Goal: Task Accomplishment & Management: Use online tool/utility

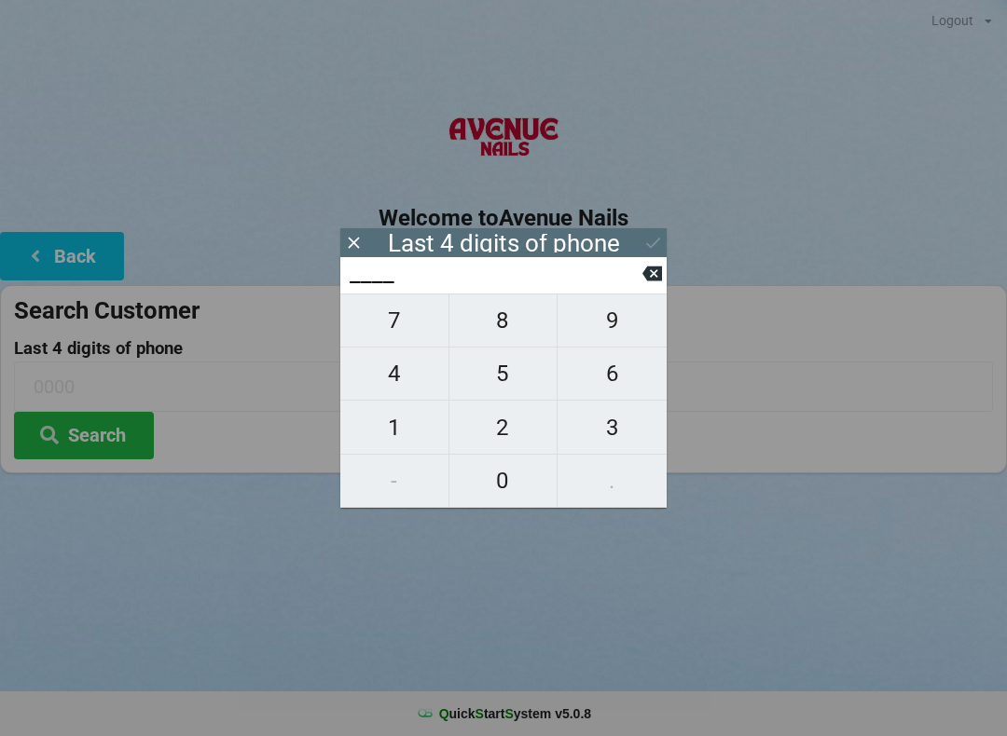
click at [514, 323] on span "8" at bounding box center [503, 320] width 108 height 39
type input "8___"
click at [502, 430] on span "2" at bounding box center [503, 427] width 108 height 39
type input "82__"
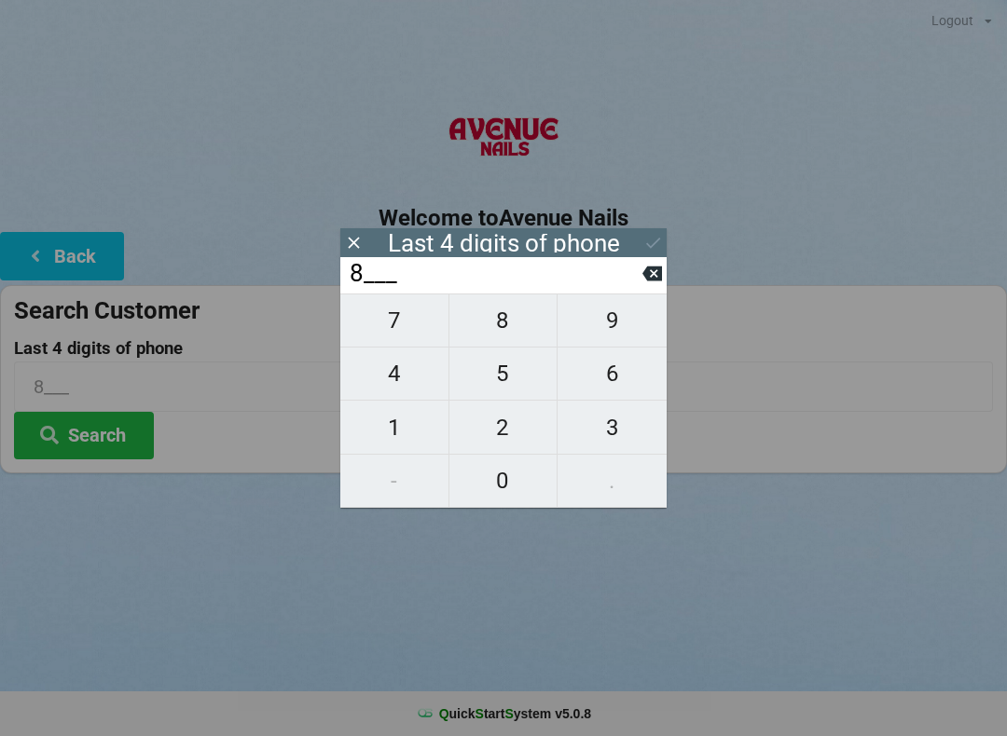
type input "82__"
click at [500, 434] on span "2" at bounding box center [503, 427] width 108 height 39
type input "822_"
click at [398, 323] on span "7" at bounding box center [394, 320] width 108 height 39
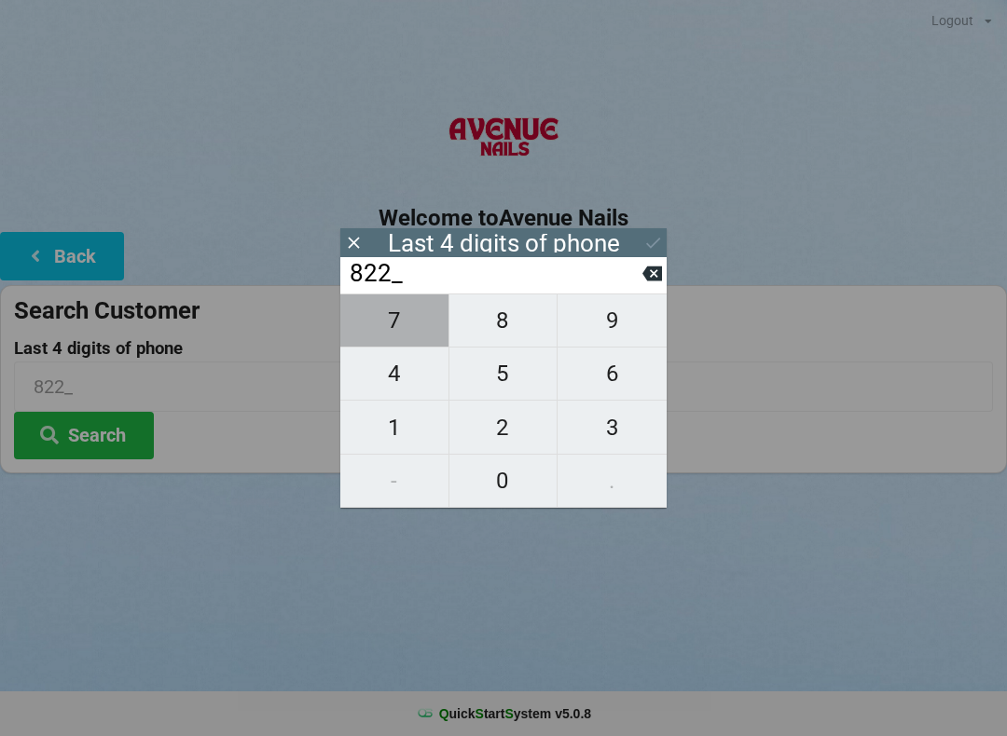
type input "8227"
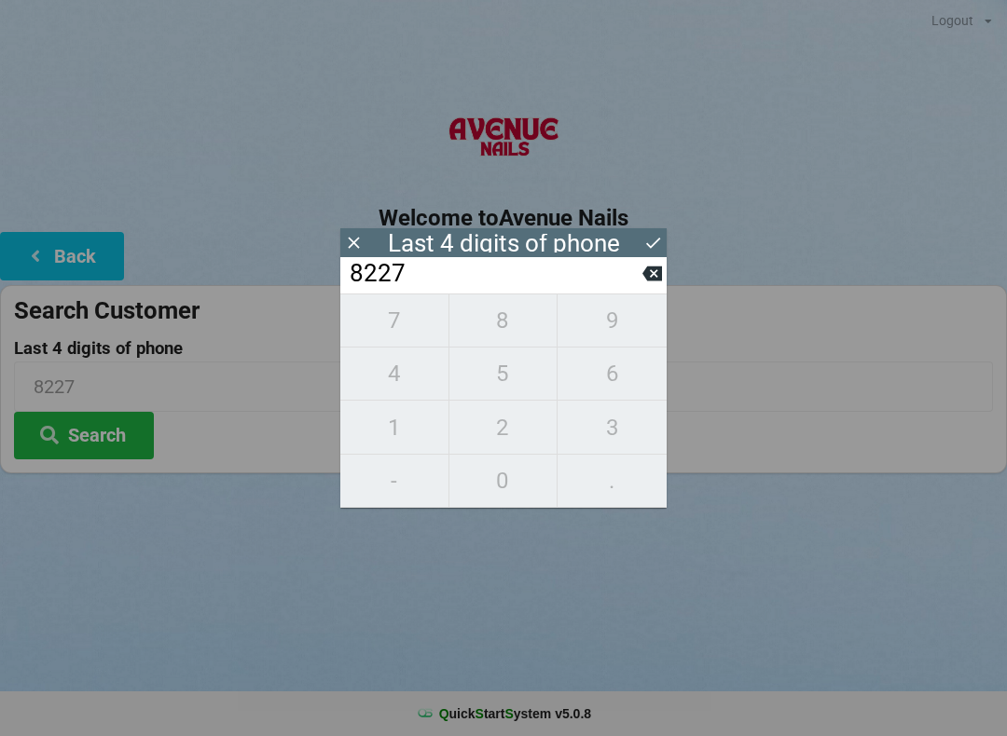
click at [662, 235] on icon at bounding box center [653, 243] width 20 height 20
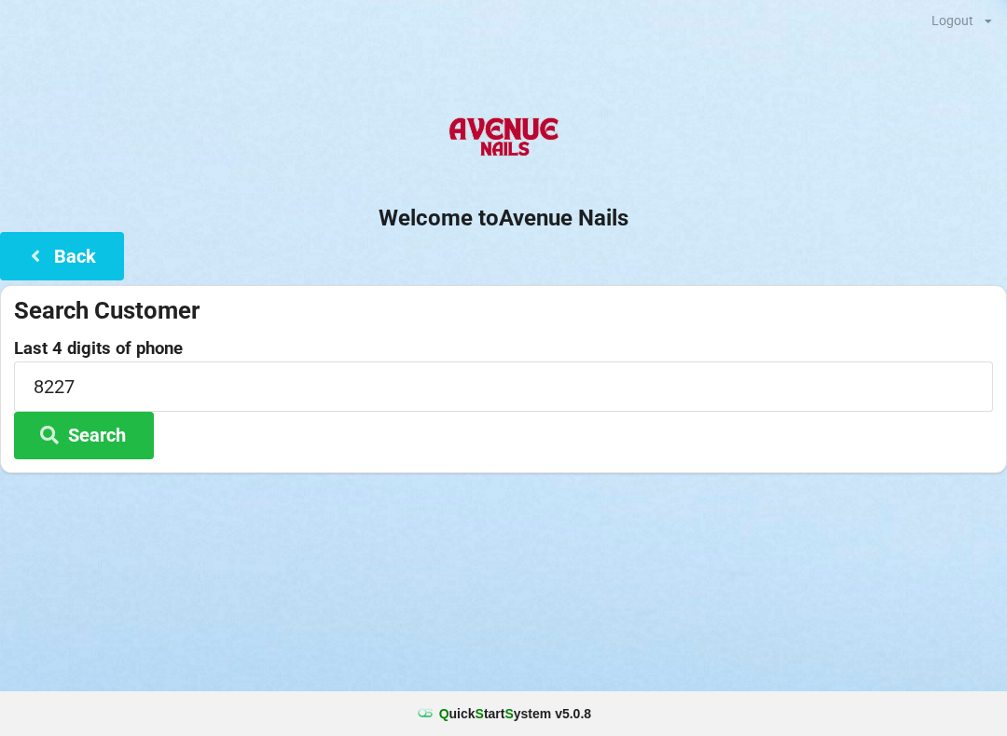
click at [99, 433] on button "Search" at bounding box center [84, 436] width 140 height 48
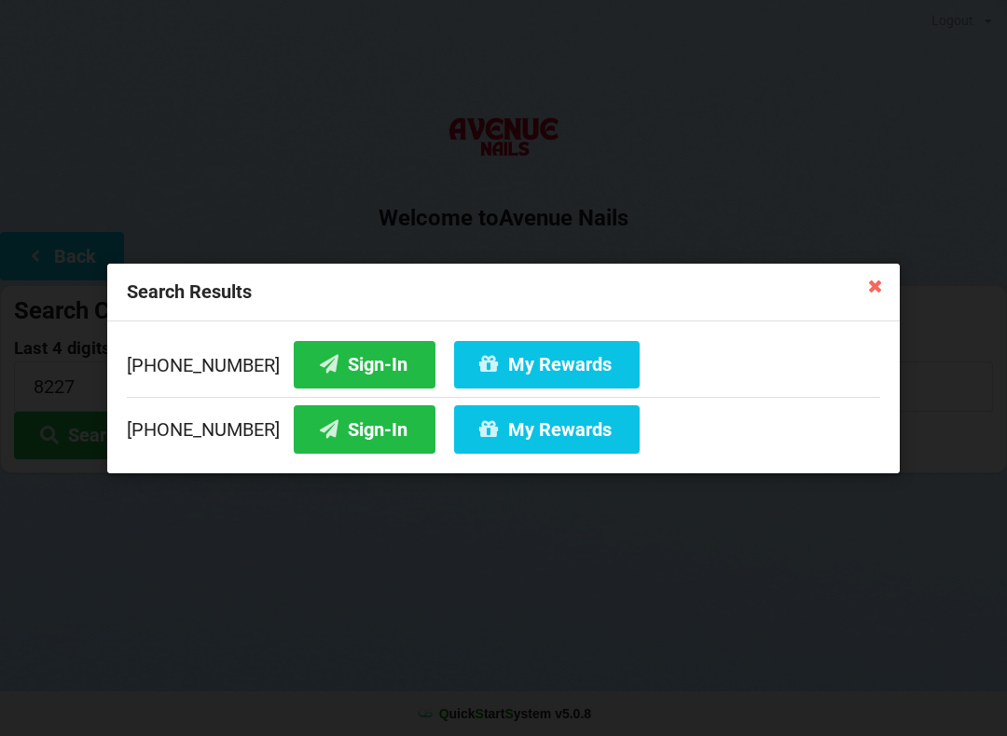
click at [328, 435] on button "Sign-In" at bounding box center [365, 429] width 142 height 48
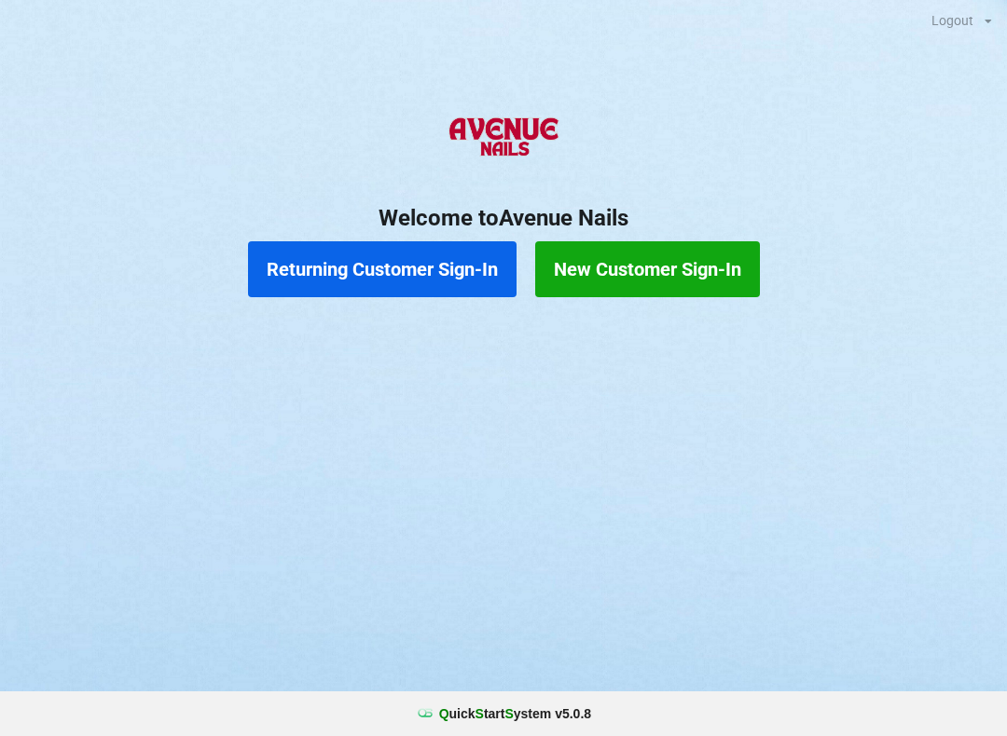
click at [411, 274] on button "Returning Customer Sign-In" at bounding box center [382, 269] width 268 height 56
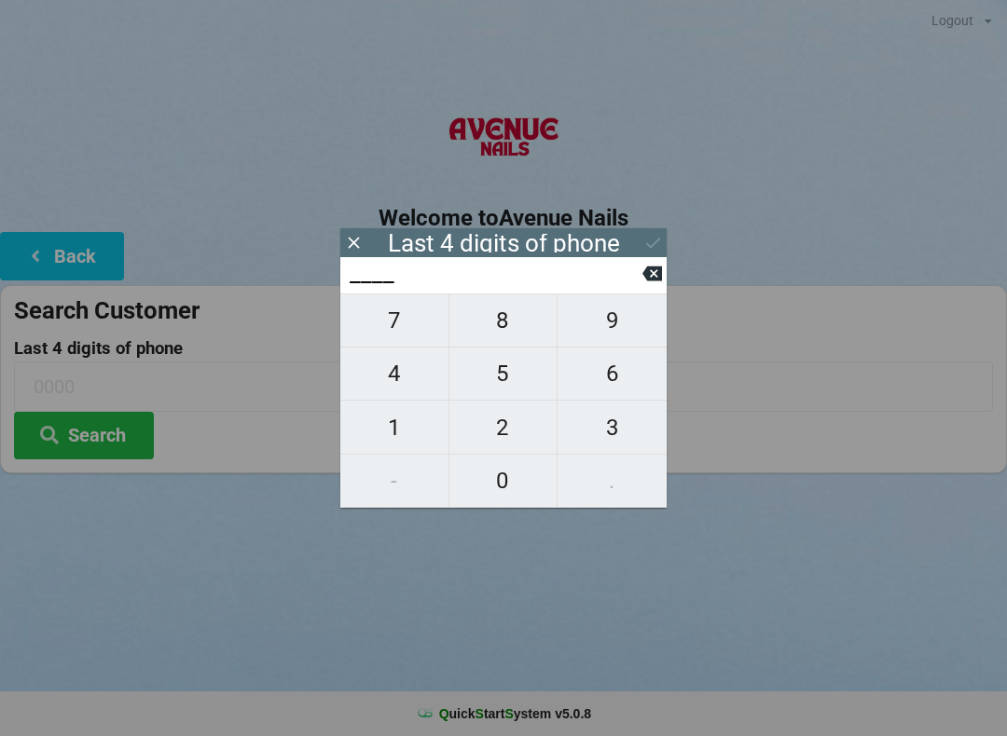
click at [624, 340] on span "9" at bounding box center [611, 320] width 109 height 39
type input "9___"
click at [415, 425] on span "1" at bounding box center [394, 427] width 108 height 39
type input "91__"
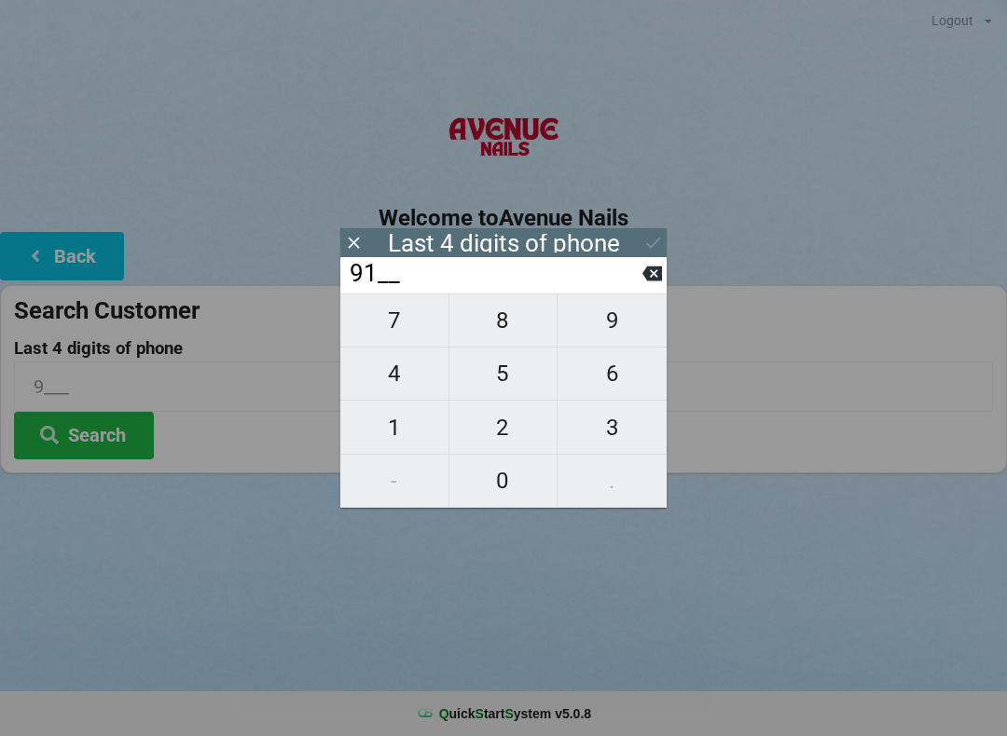
type input "91__"
click at [418, 388] on span "4" at bounding box center [394, 373] width 108 height 39
type input "914_"
click at [522, 336] on span "8" at bounding box center [503, 320] width 108 height 39
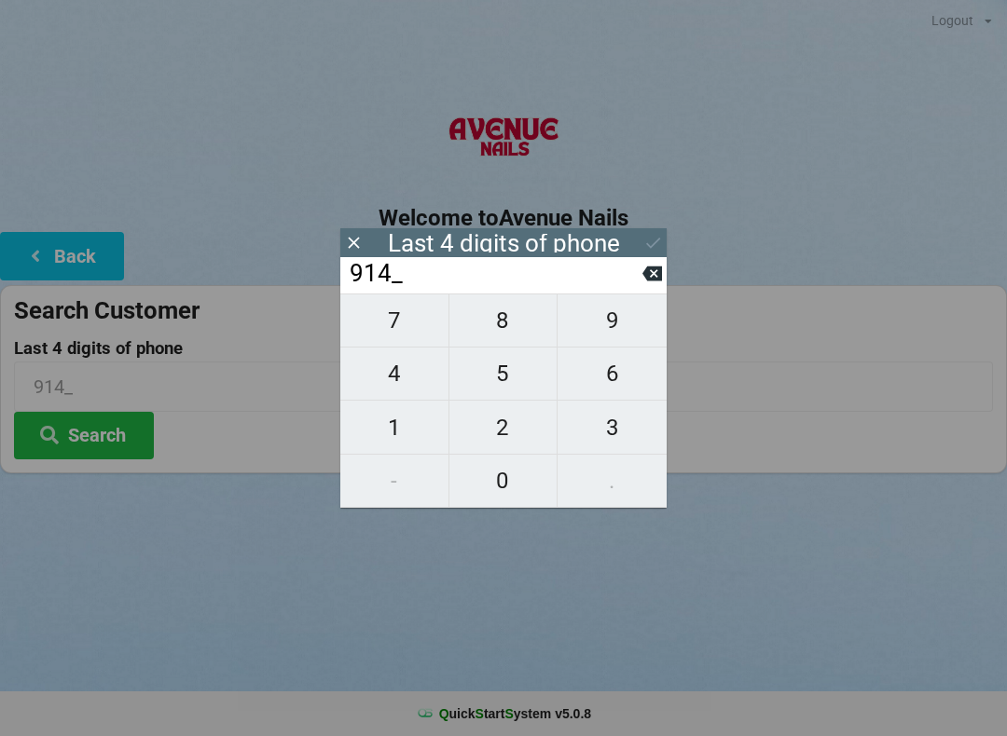
type input "9148"
click at [660, 282] on icon at bounding box center [652, 274] width 20 height 15
click at [645, 283] on icon at bounding box center [652, 274] width 20 height 20
click at [624, 289] on input "91__" at bounding box center [495, 274] width 295 height 30
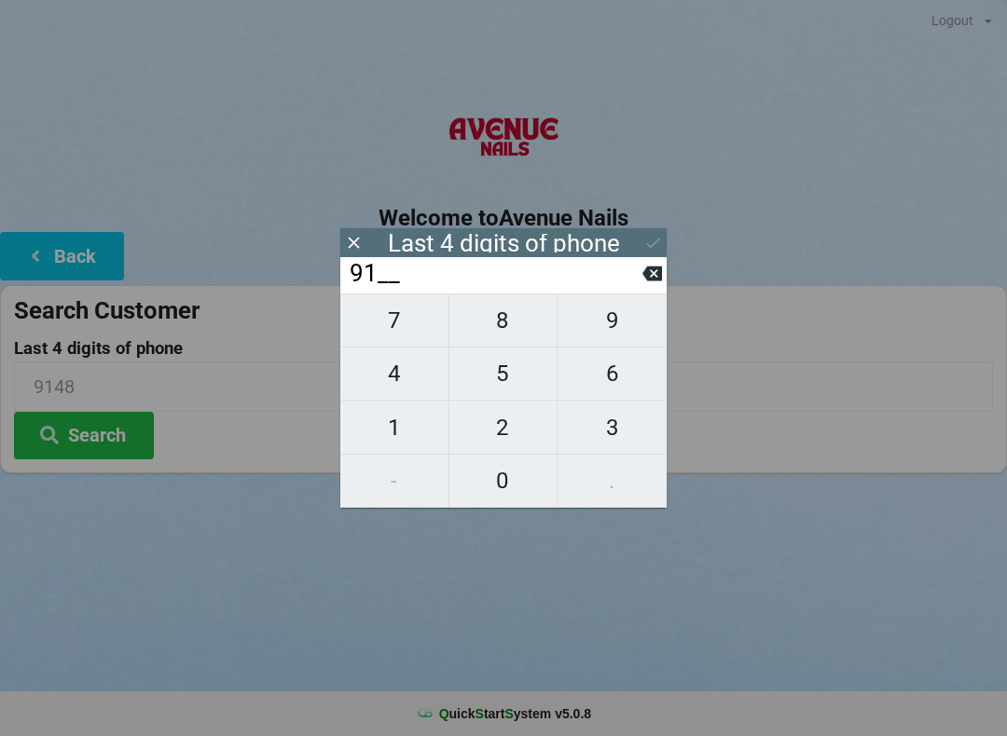
click at [631, 281] on input "91__" at bounding box center [495, 274] width 295 height 30
click at [646, 278] on icon at bounding box center [652, 274] width 20 height 15
click at [639, 279] on input "9___" at bounding box center [495, 274] width 295 height 30
click at [650, 283] on icon at bounding box center [652, 274] width 20 height 20
click at [622, 389] on span "6" at bounding box center [611, 373] width 109 height 39
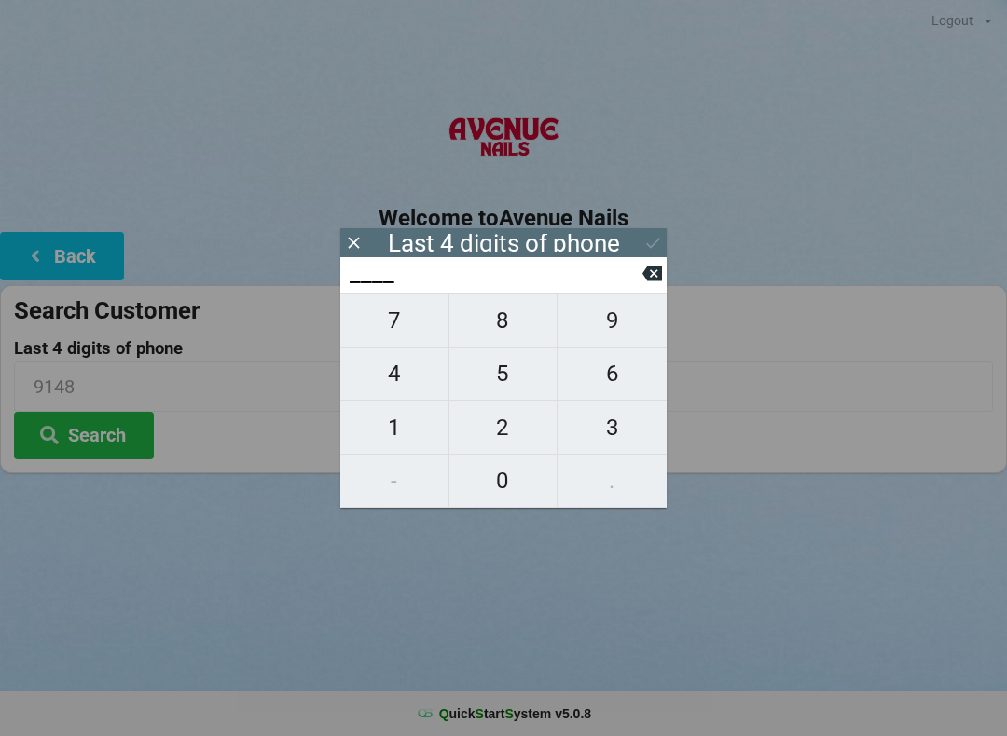
type input "6___"
click at [421, 335] on span "7" at bounding box center [394, 320] width 108 height 39
type input "67__"
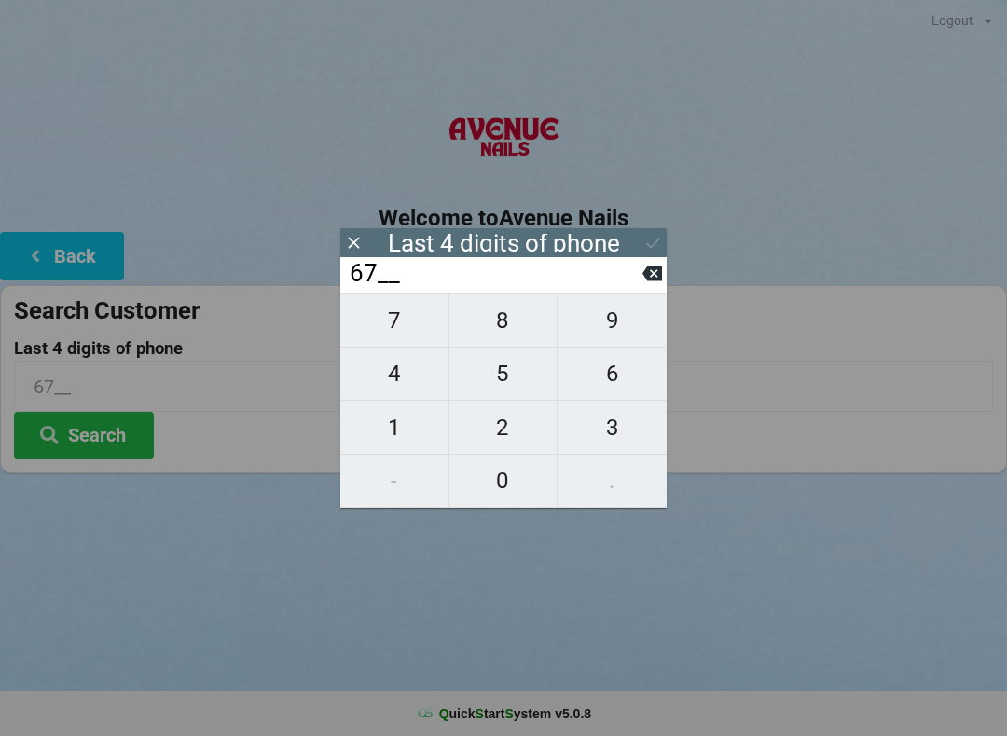
click at [623, 431] on span "3" at bounding box center [611, 427] width 109 height 39
type input "673_"
click at [424, 338] on span "7" at bounding box center [394, 320] width 108 height 39
type input "6737"
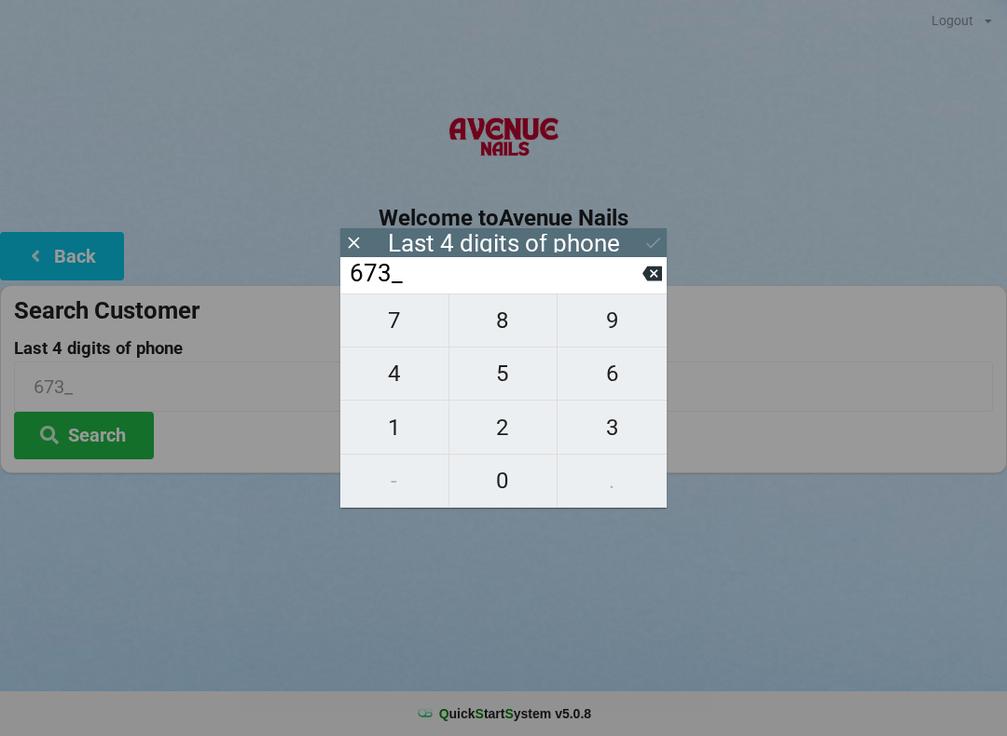
type input "6737"
